Goal: Task Accomplishment & Management: Use online tool/utility

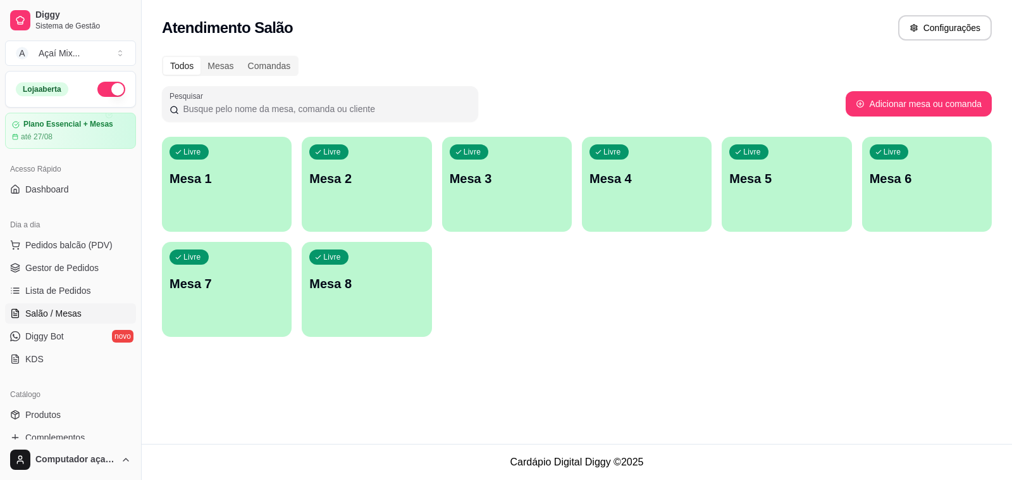
click at [58, 257] on ul "Pedidos balcão (PDV) Gestor de Pedidos Lista de Pedidos Salão / Mesas Diggy Bot…" at bounding box center [70, 302] width 131 height 134
click at [60, 263] on span "Gestor de Pedidos" at bounding box center [61, 267] width 73 height 13
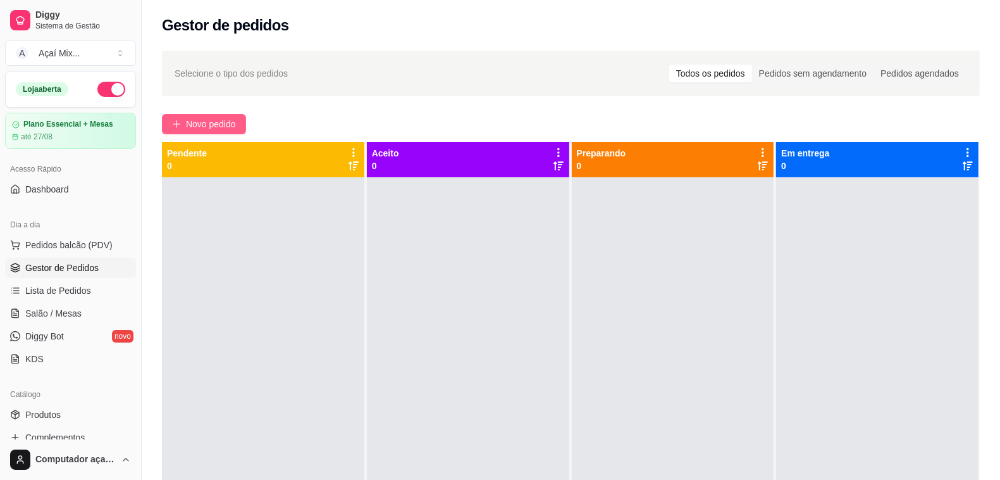
click at [177, 127] on icon "plus" at bounding box center [176, 124] width 9 height 9
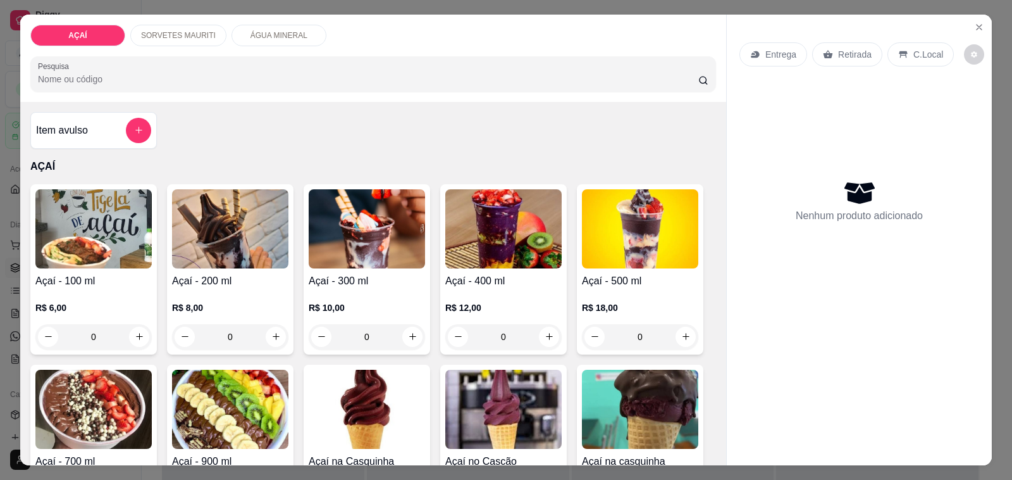
click at [543, 327] on div "0" at bounding box center [503, 336] width 116 height 25
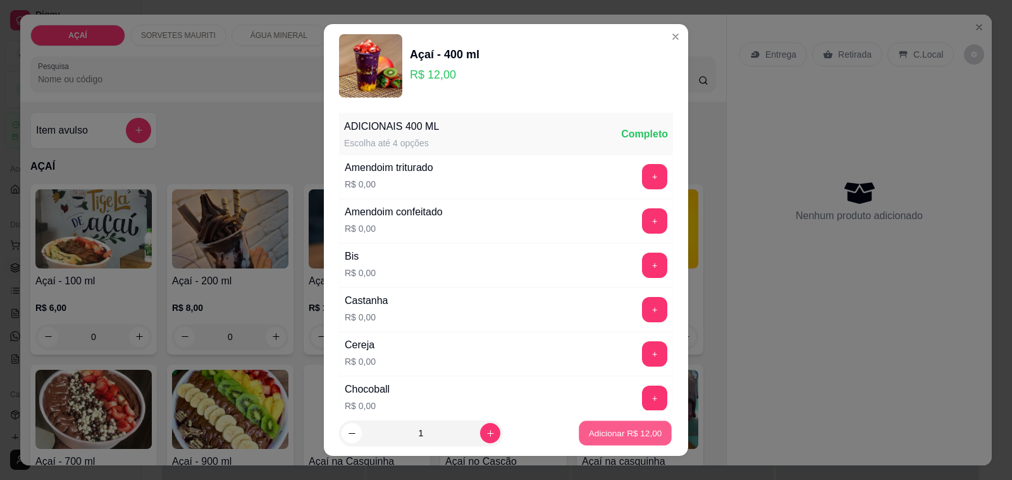
click at [617, 435] on p "Adicionar R$ 12,00" at bounding box center [625, 432] width 73 height 12
type input "1"
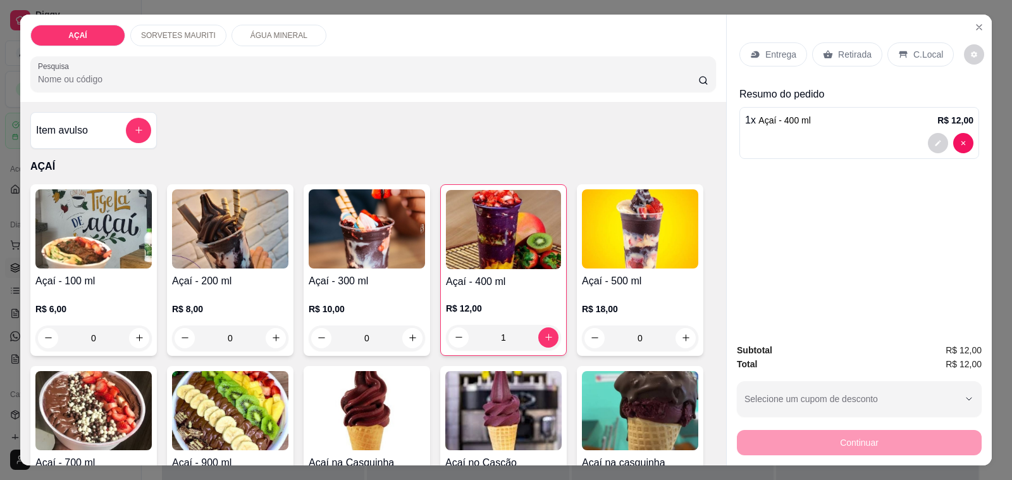
click at [750, 49] on icon at bounding box center [755, 54] width 10 height 10
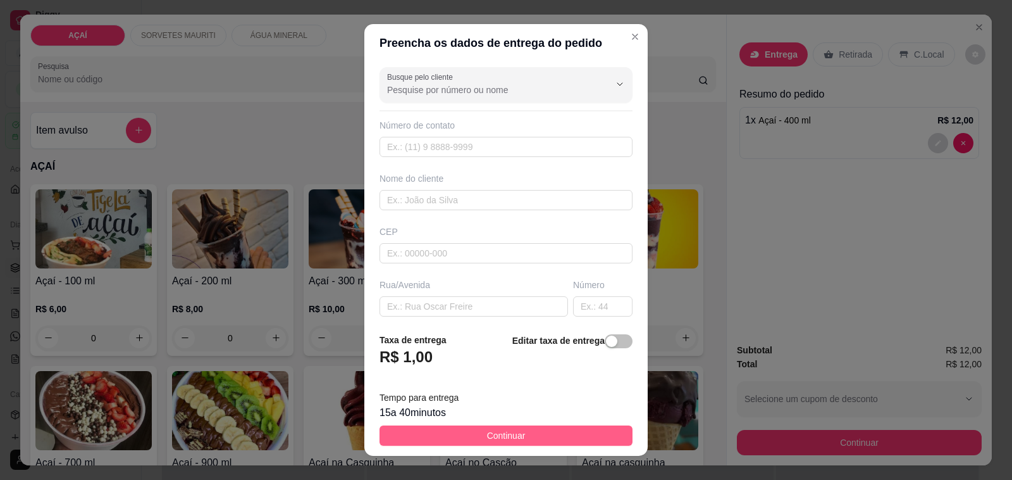
click at [586, 435] on button "Continuar" at bounding box center [506, 435] width 253 height 20
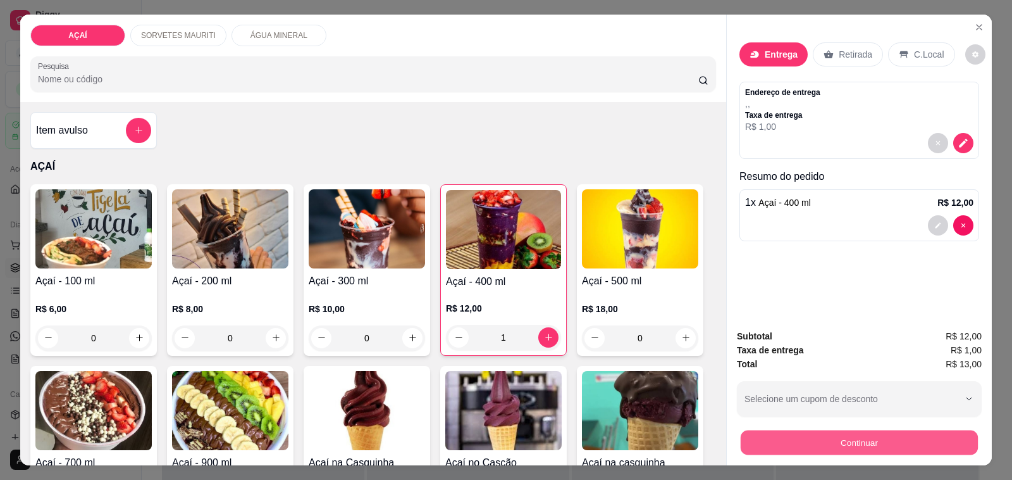
click at [779, 432] on button "Continuar" at bounding box center [859, 442] width 237 height 25
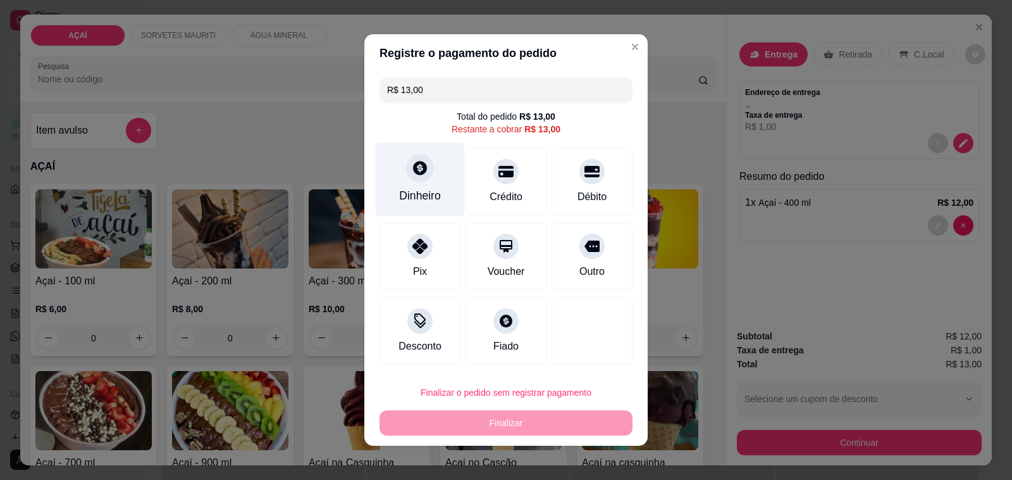
click at [402, 207] on div "Dinheiro" at bounding box center [420, 179] width 89 height 74
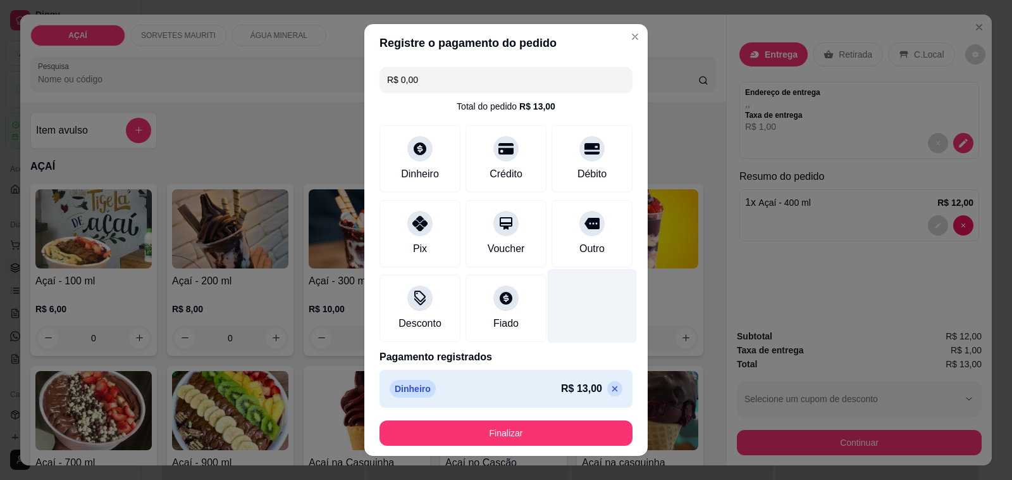
type input "R$ 0,00"
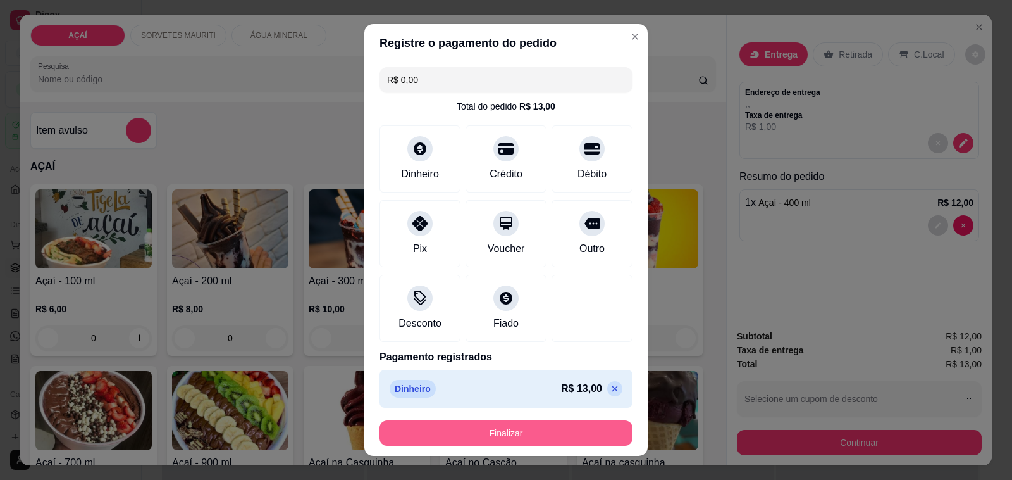
click at [540, 441] on button "Finalizar" at bounding box center [506, 432] width 253 height 25
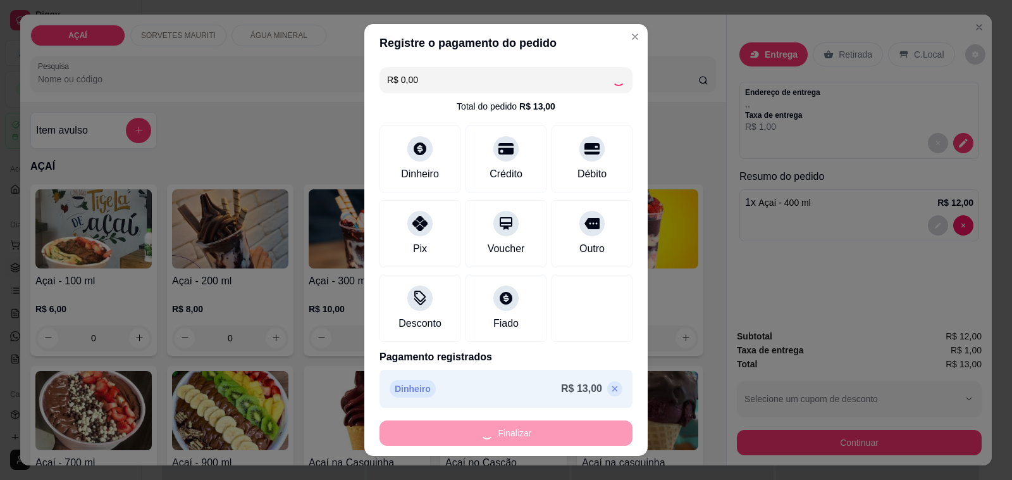
type input "0"
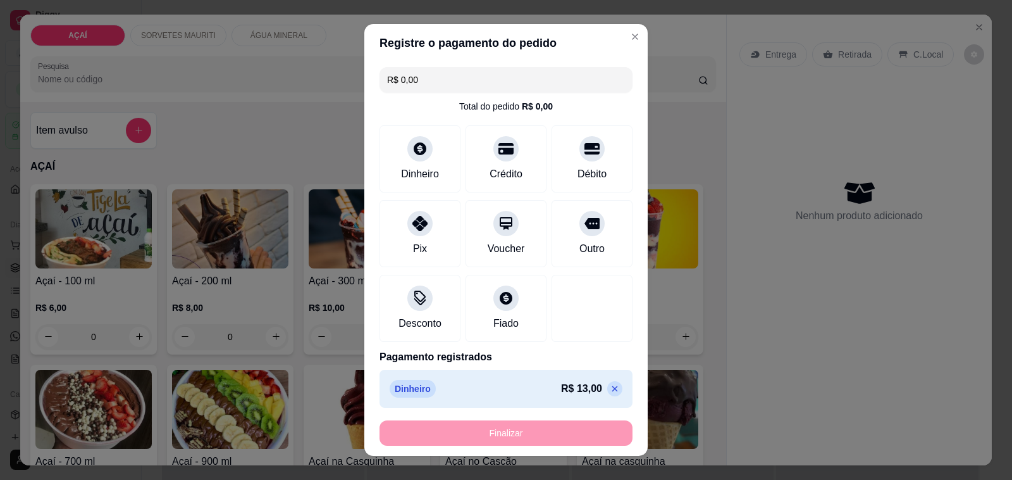
type input "-R$ 13,00"
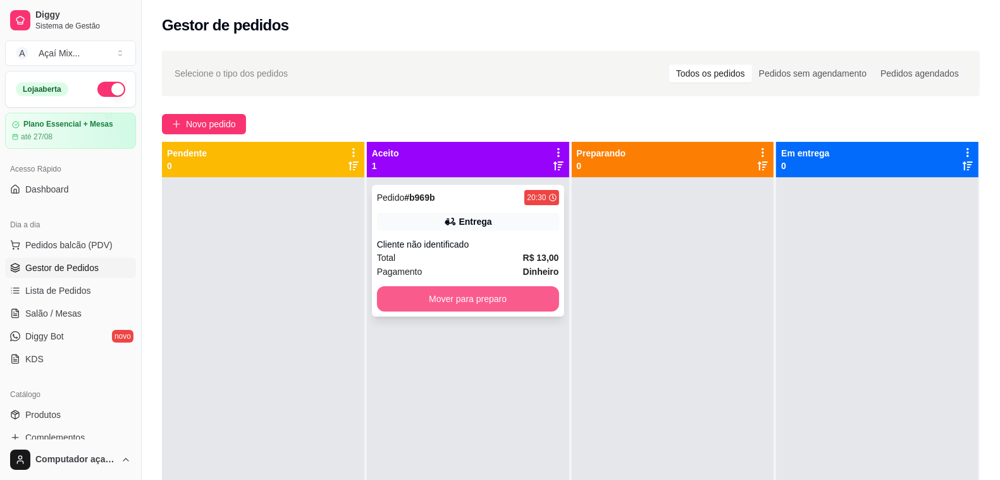
click at [535, 302] on button "Mover para preparo" at bounding box center [468, 298] width 182 height 25
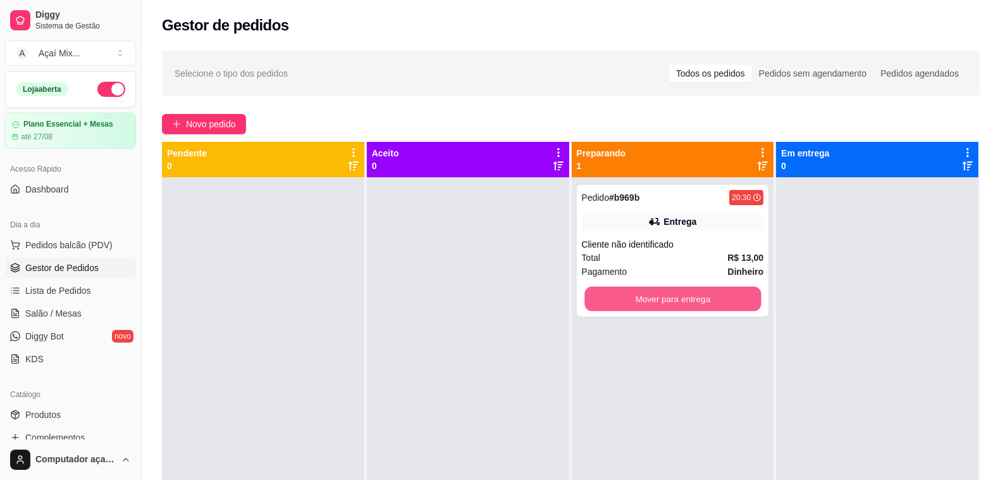
click at [686, 297] on button "Mover para entrega" at bounding box center [673, 299] width 176 height 25
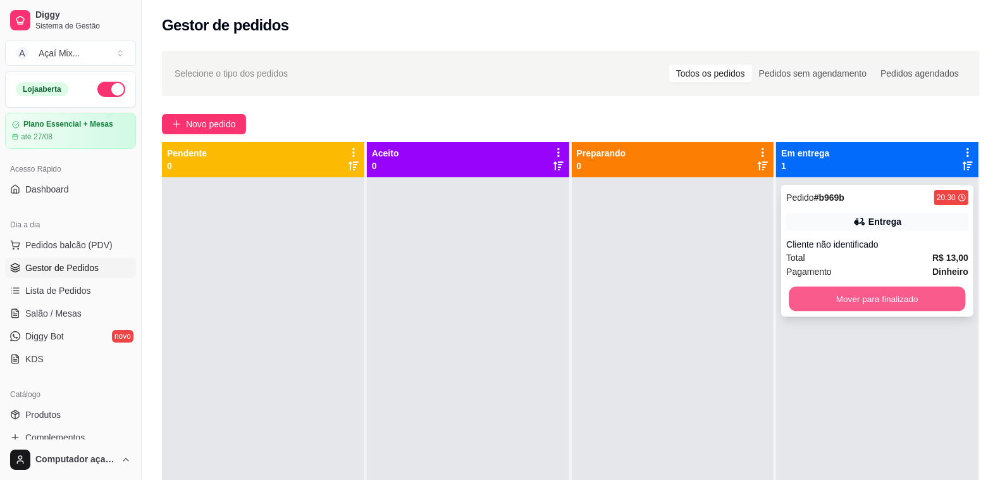
click at [865, 294] on button "Mover para finalizado" at bounding box center [877, 299] width 176 height 25
